Goal: Check status: Check status

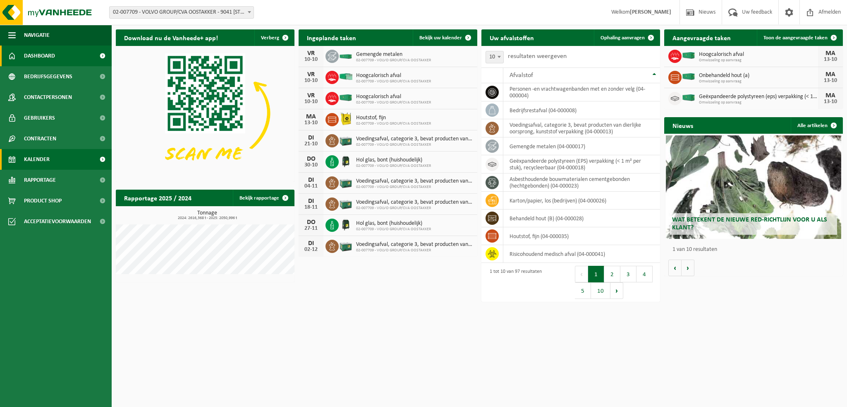
click at [48, 162] on span "Kalender" at bounding box center [37, 159] width 26 height 21
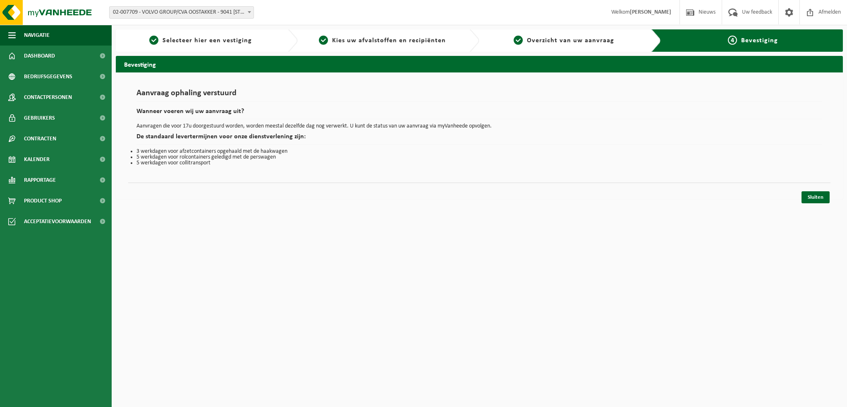
click at [40, 158] on span "Kalender" at bounding box center [37, 159] width 26 height 21
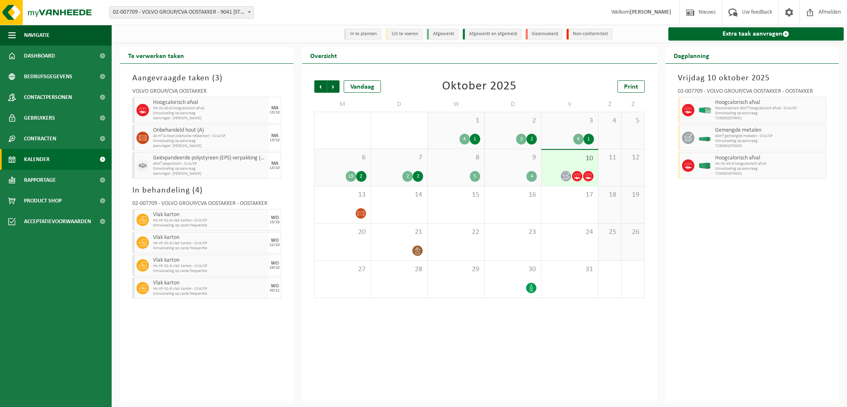
click at [248, 11] on b at bounding box center [249, 12] width 3 height 2
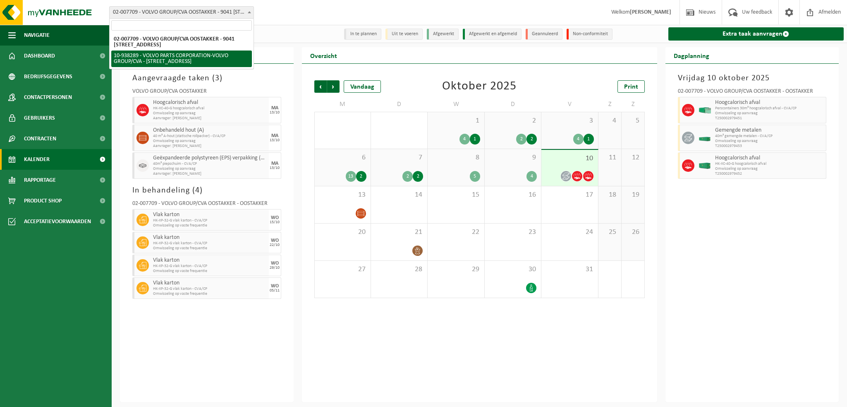
select select "140938"
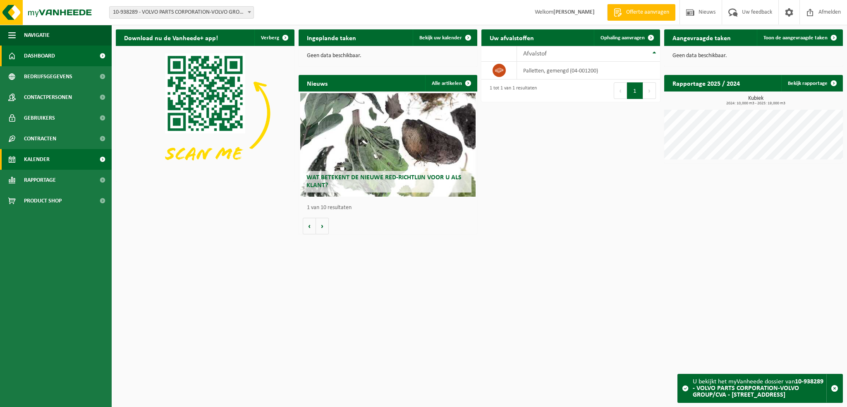
click at [48, 160] on span "Kalender" at bounding box center [37, 159] width 26 height 21
